Goal: Task Accomplishment & Management: Use online tool/utility

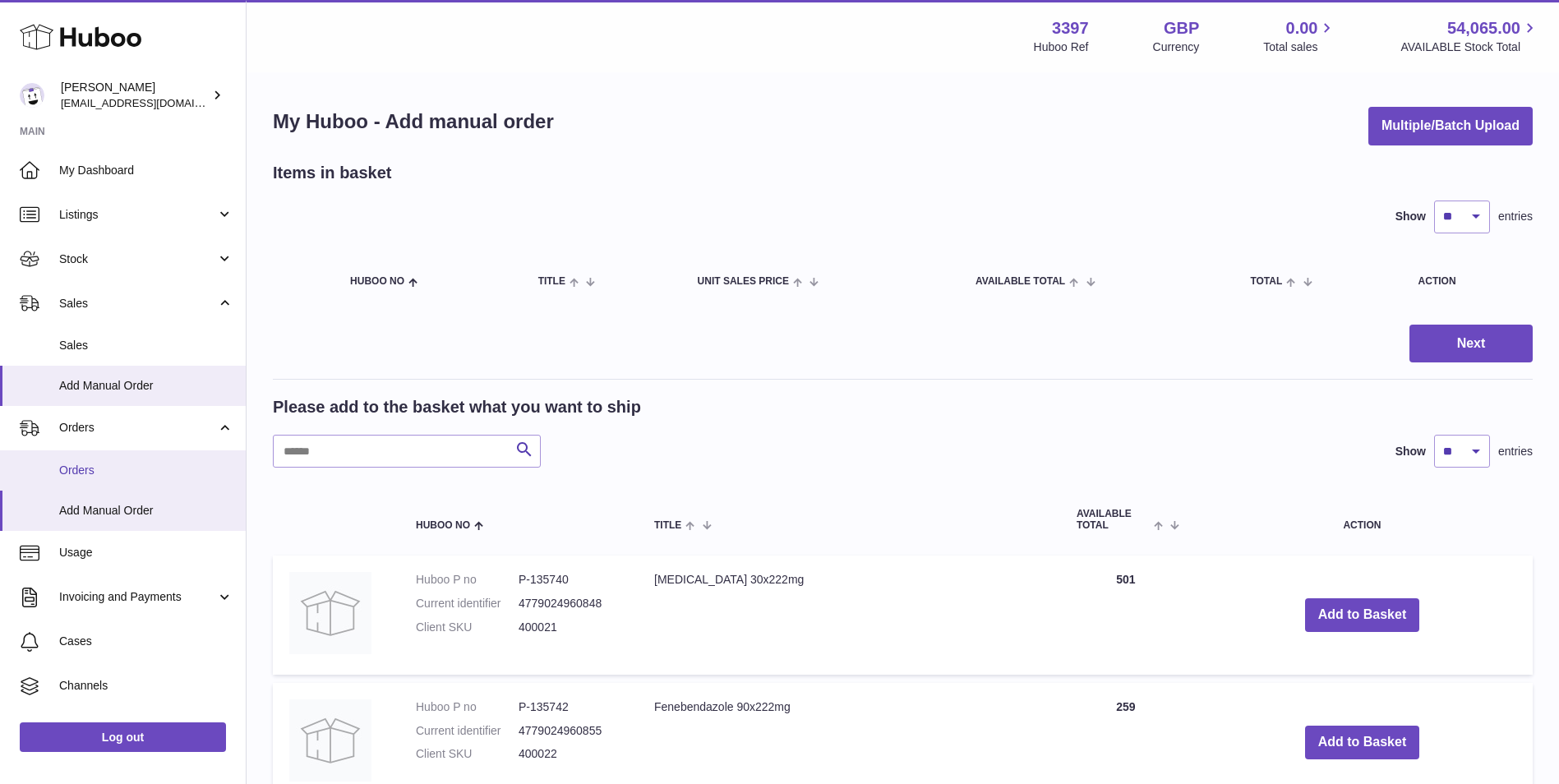
click at [74, 457] on link "Orders" at bounding box center [122, 470] width 246 height 41
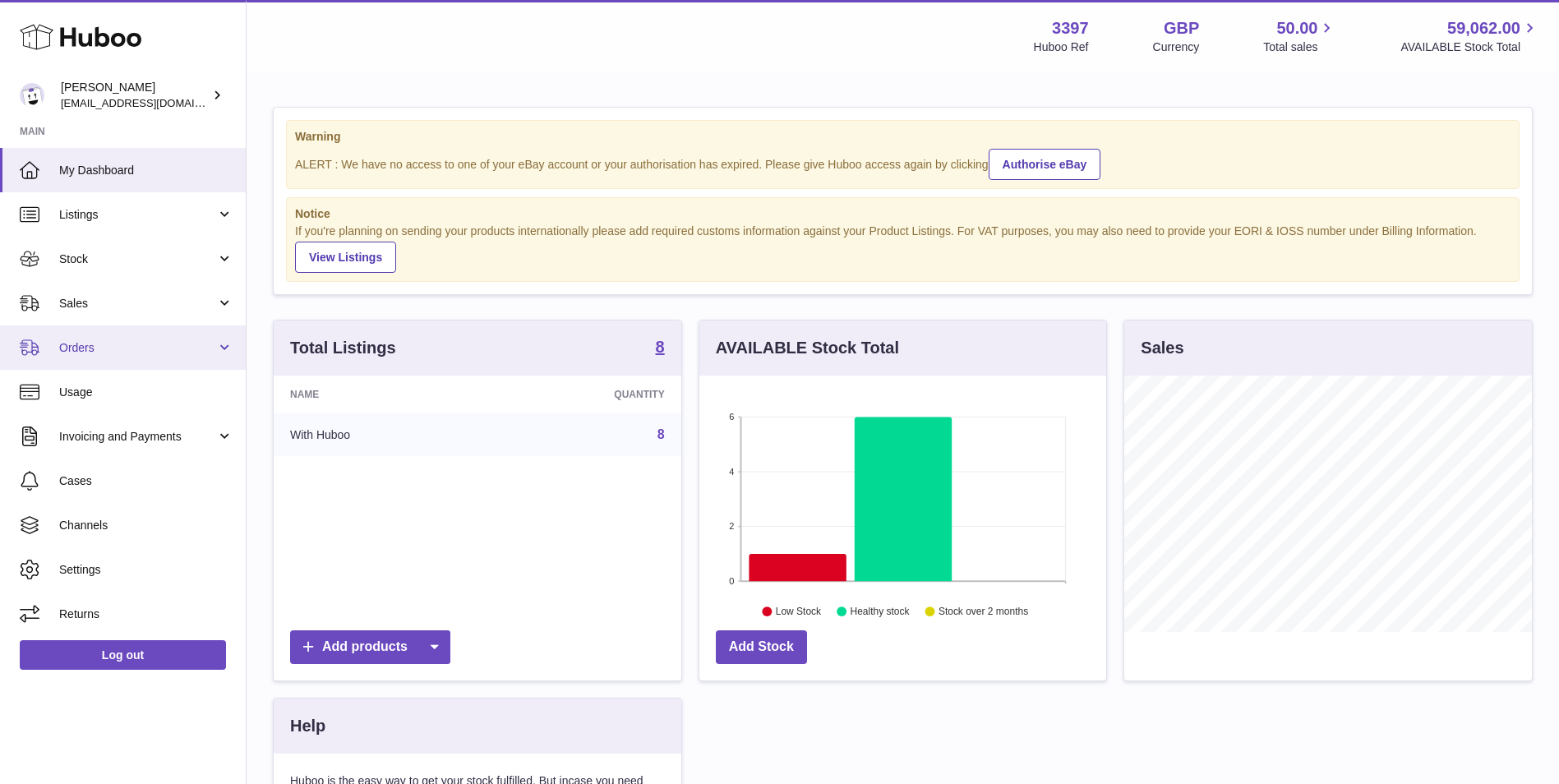
scroll to position [256, 407]
click at [104, 349] on span "Orders" at bounding box center [138, 348] width 157 height 16
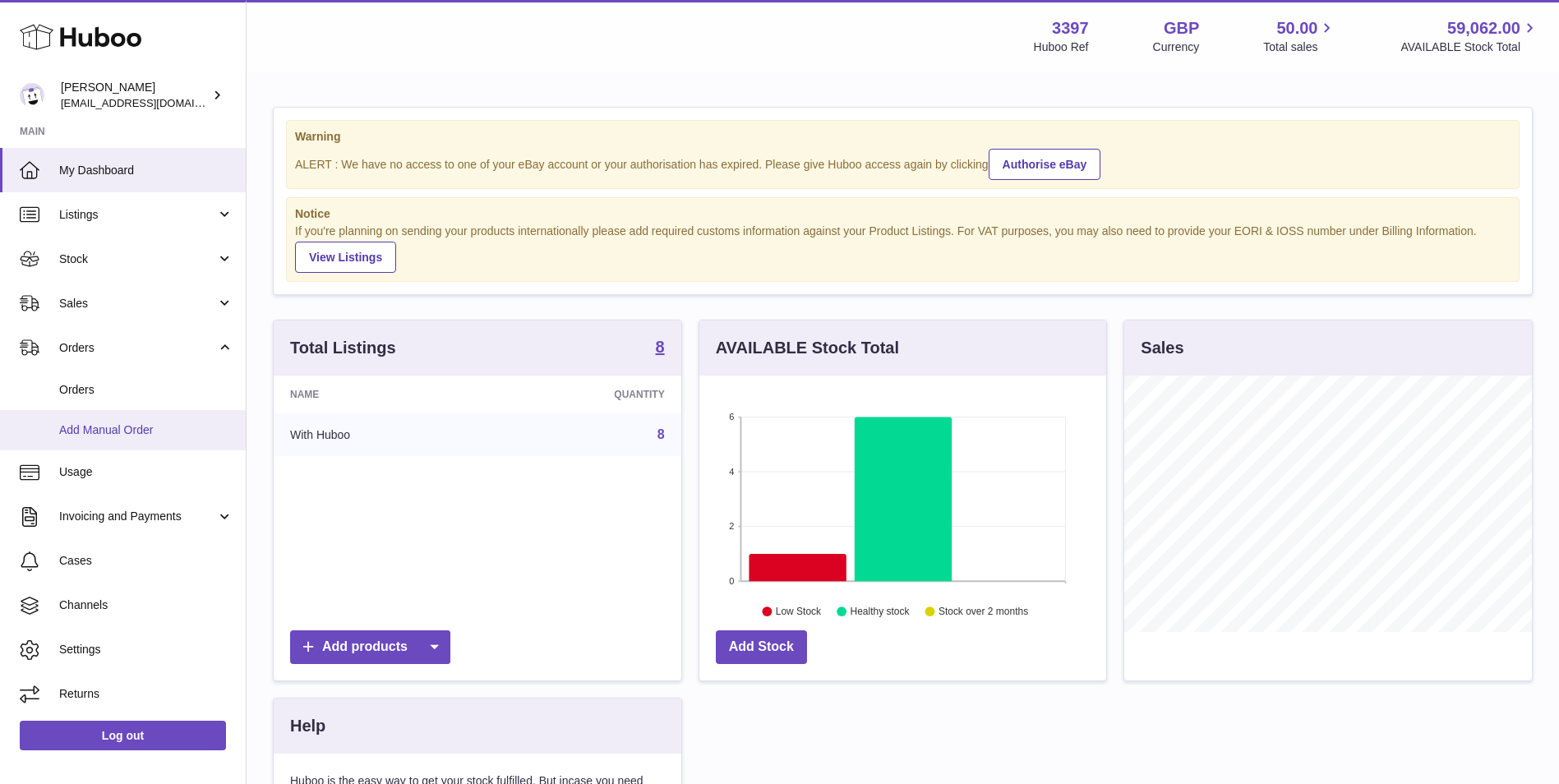
click at [101, 424] on span "Add Manual Order" at bounding box center [146, 430] width 174 height 16
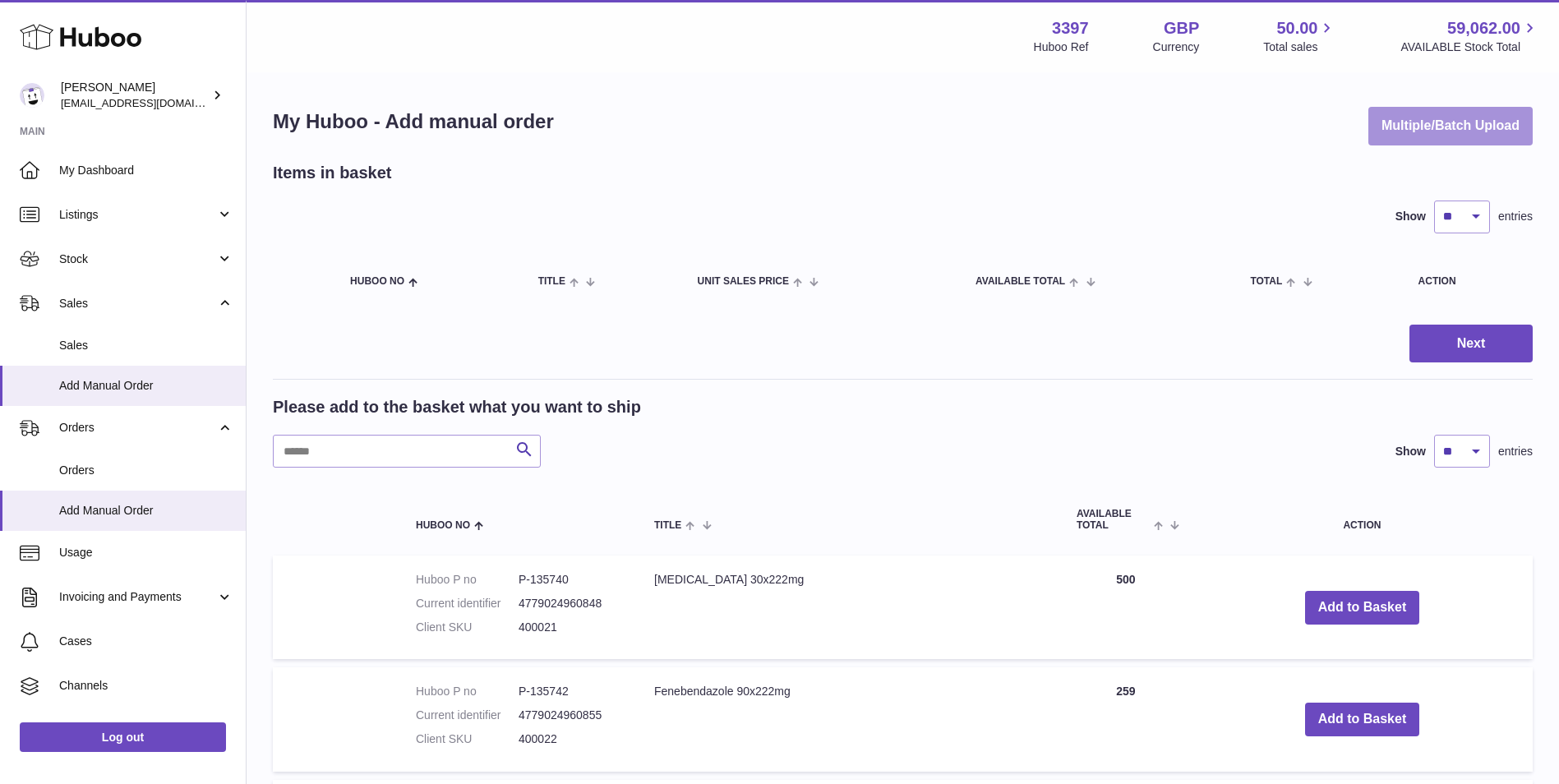
click at [1417, 135] on button "Multiple/Batch Upload" at bounding box center [1450, 125] width 164 height 39
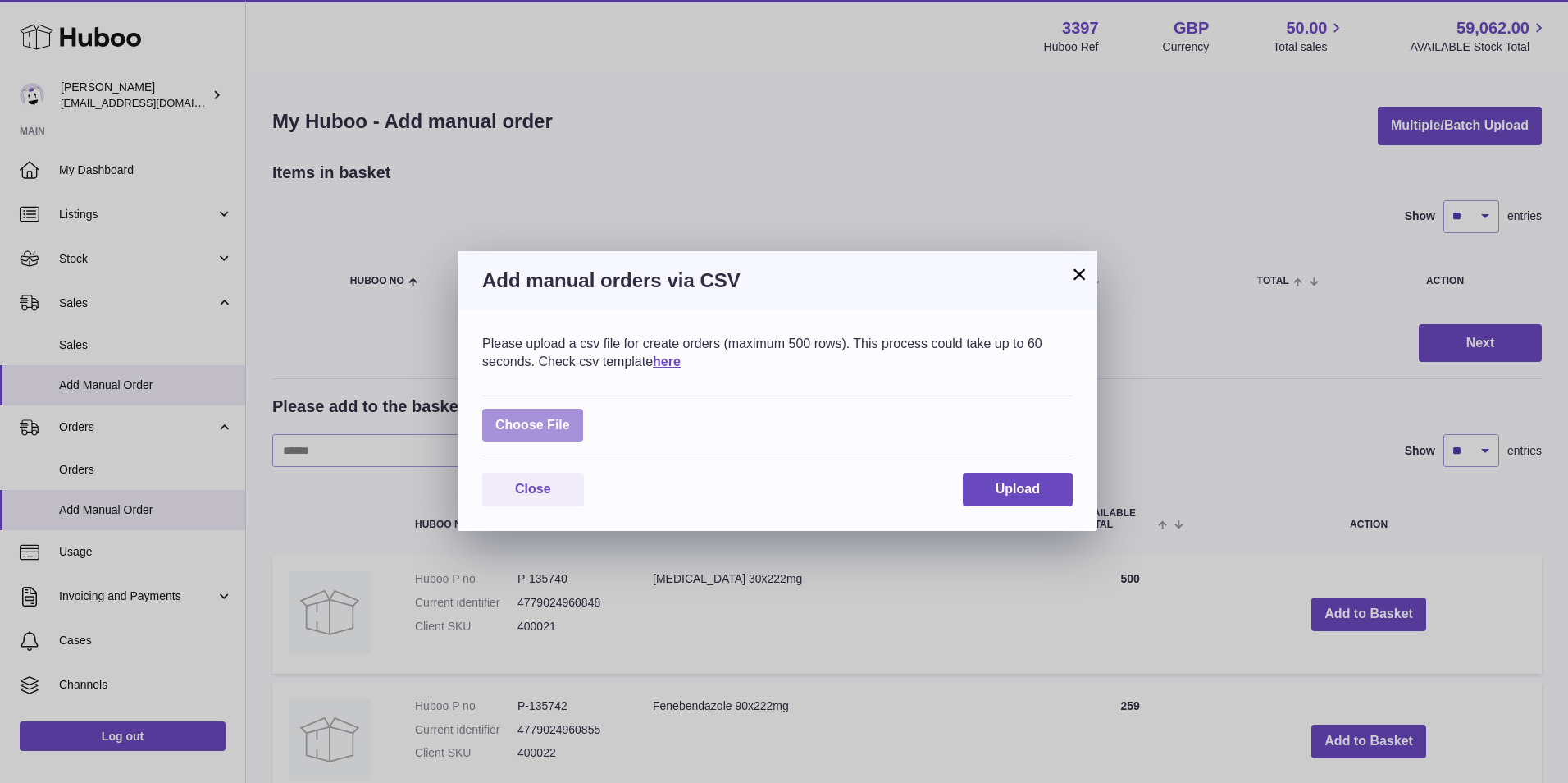
click at [515, 420] on label at bounding box center [533, 426] width 101 height 34
click at [570, 418] on input "file" at bounding box center [570, 417] width 1 height 1
type input "**********"
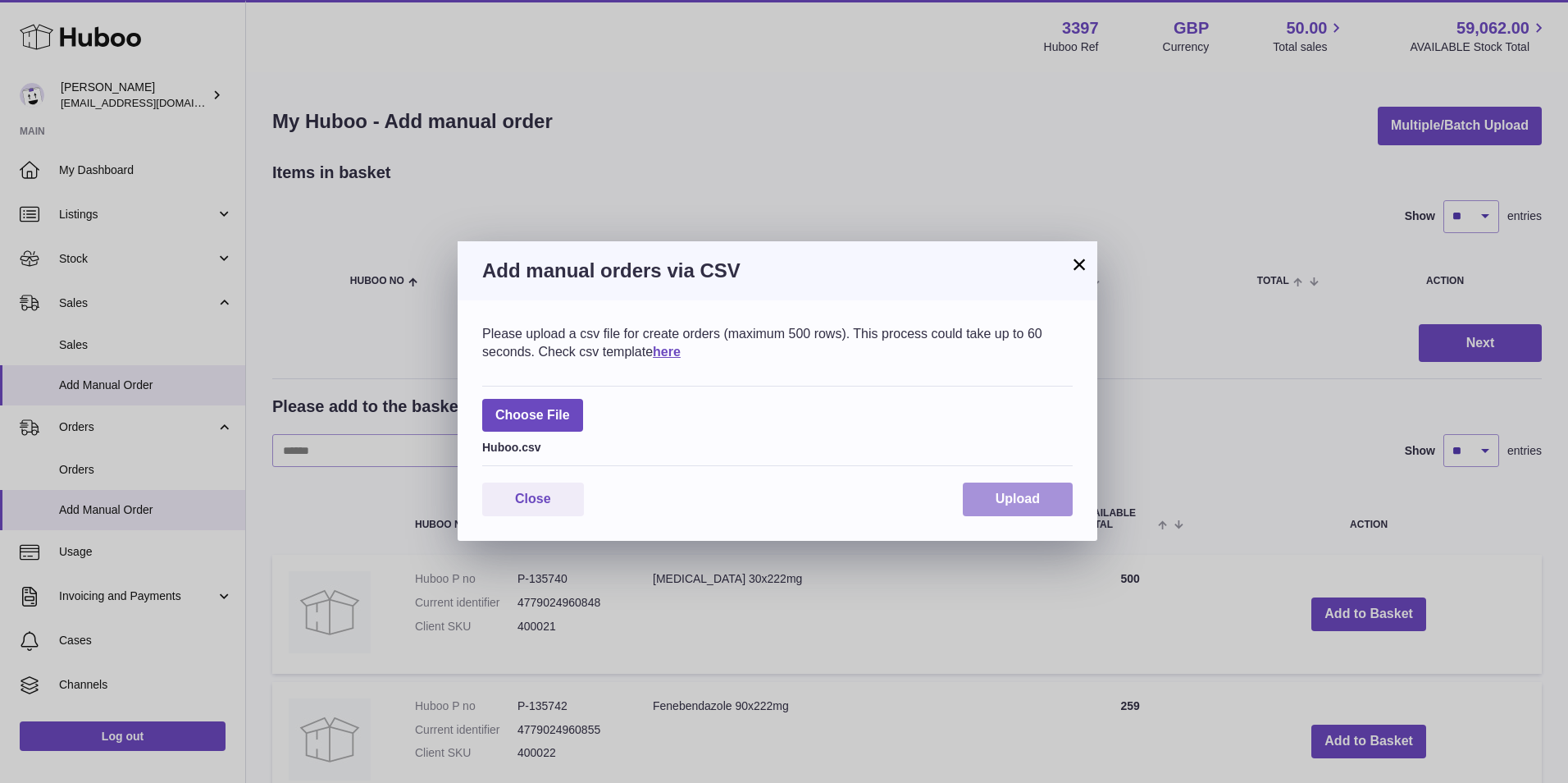
click at [1010, 497] on span "Upload" at bounding box center [1017, 498] width 45 height 14
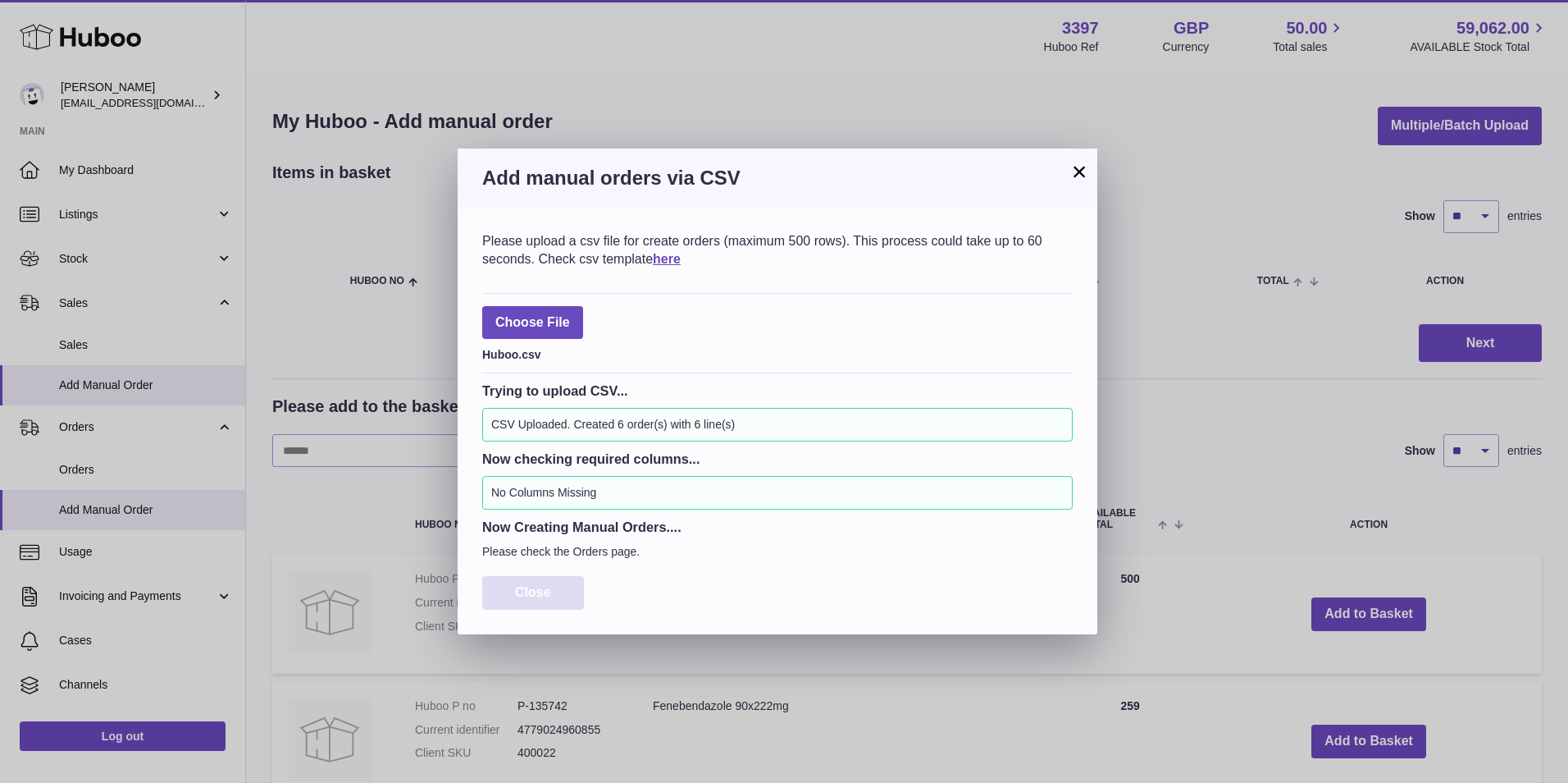
click at [532, 598] on span "Close" at bounding box center [533, 591] width 36 height 14
